Goal: Book appointment/travel/reservation

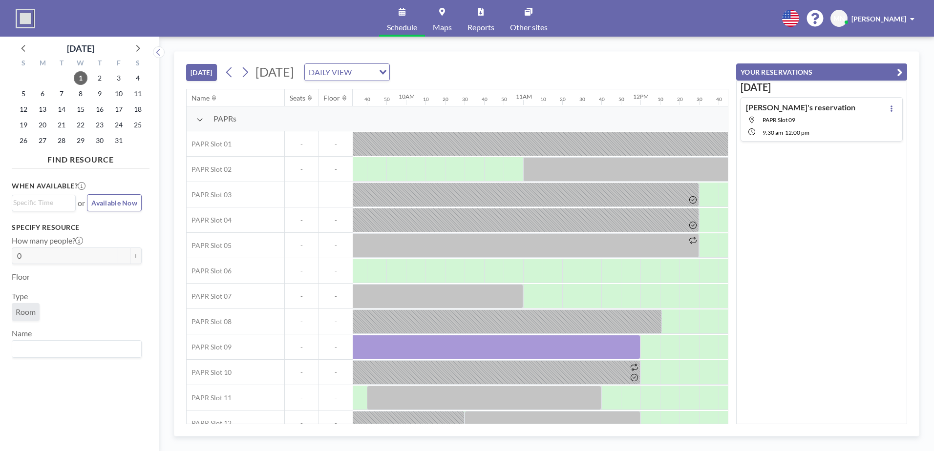
scroll to position [0, 1032]
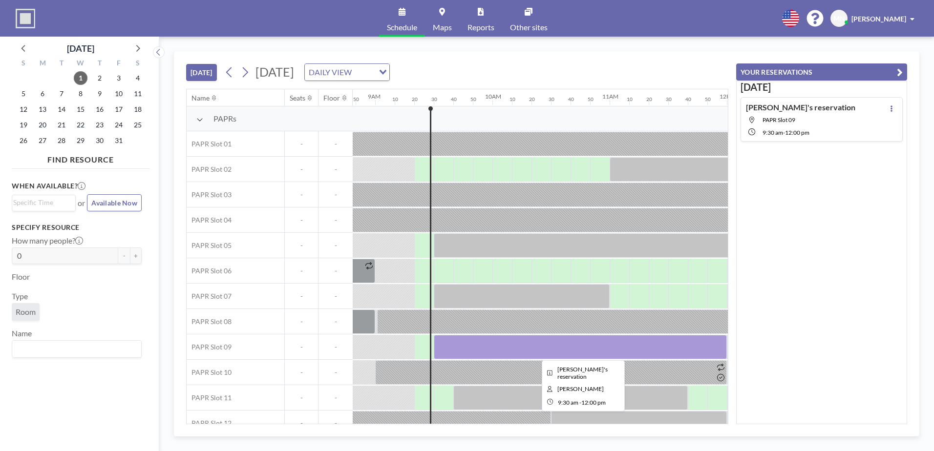
click at [453, 349] on div at bounding box center [580, 347] width 293 height 24
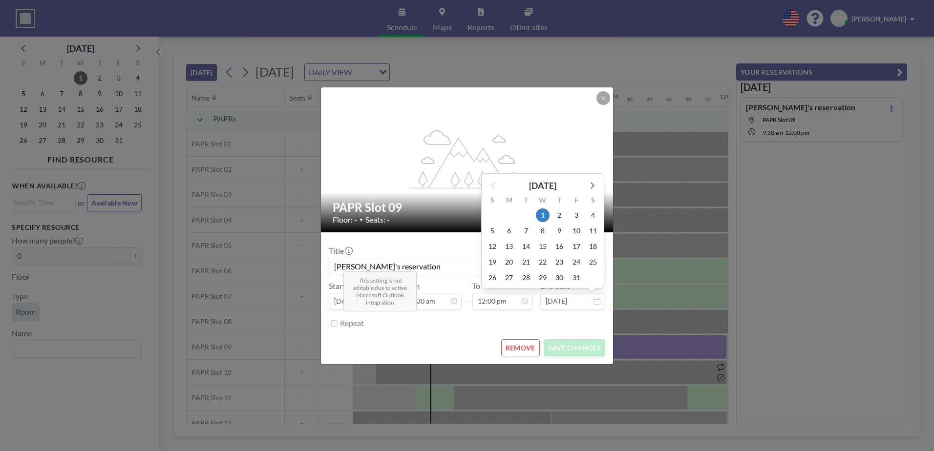
click at [519, 348] on button "REMOVE" at bounding box center [520, 347] width 39 height 17
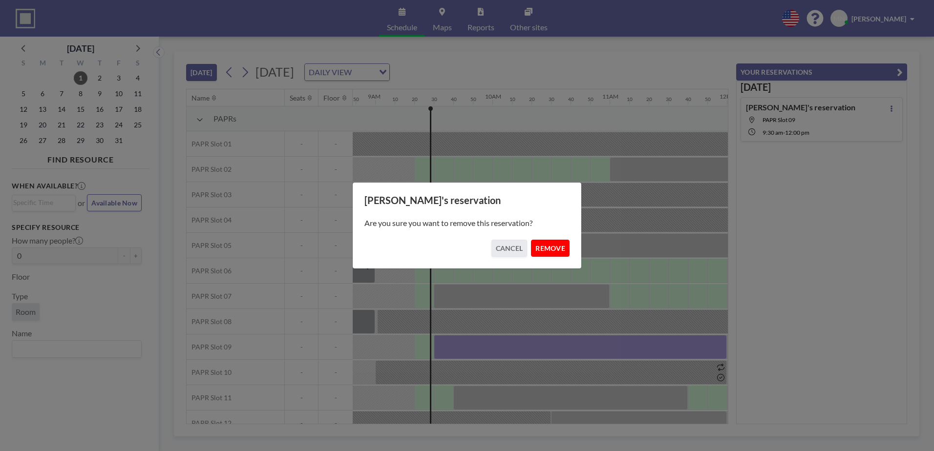
click at [547, 246] on button "REMOVE" at bounding box center [550, 248] width 39 height 17
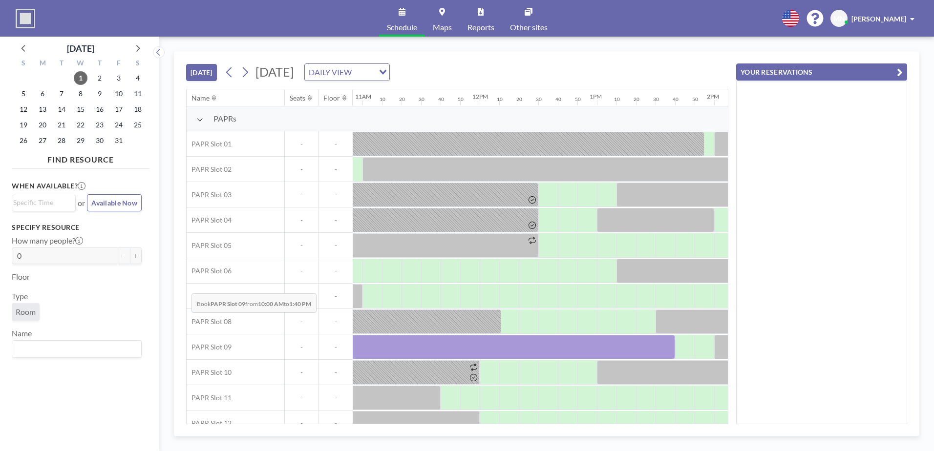
scroll to position [0, 1246]
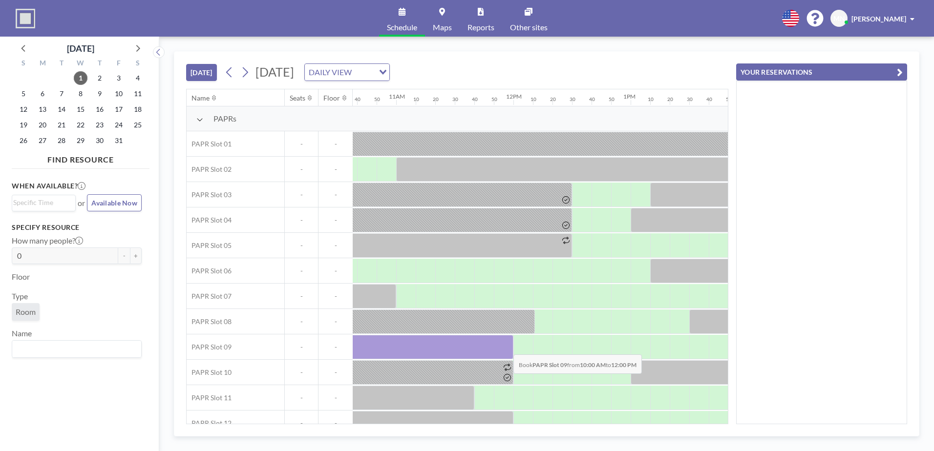
drag, startPoint x: 509, startPoint y: 351, endPoint x: 505, endPoint y: 347, distance: 5.2
click at [505, 347] on div at bounding box center [396, 347] width 234 height 24
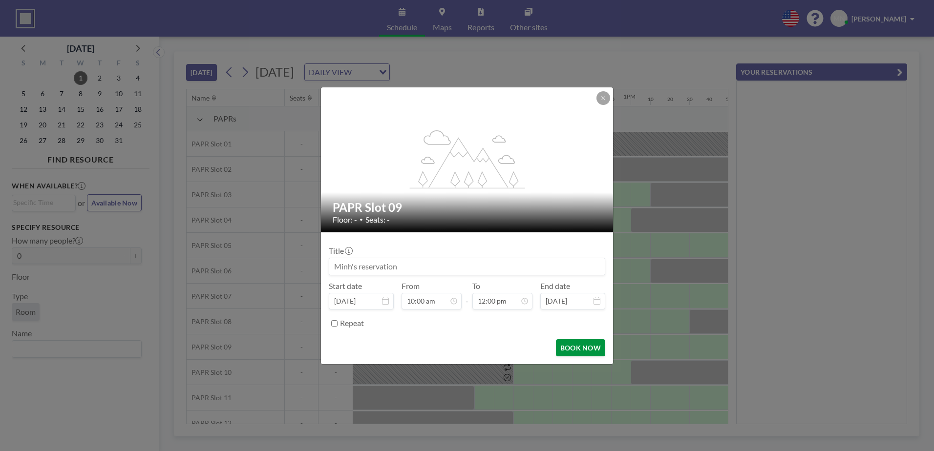
click at [583, 348] on button "BOOK NOW" at bounding box center [580, 347] width 49 height 17
